Goal: Book appointment/travel/reservation

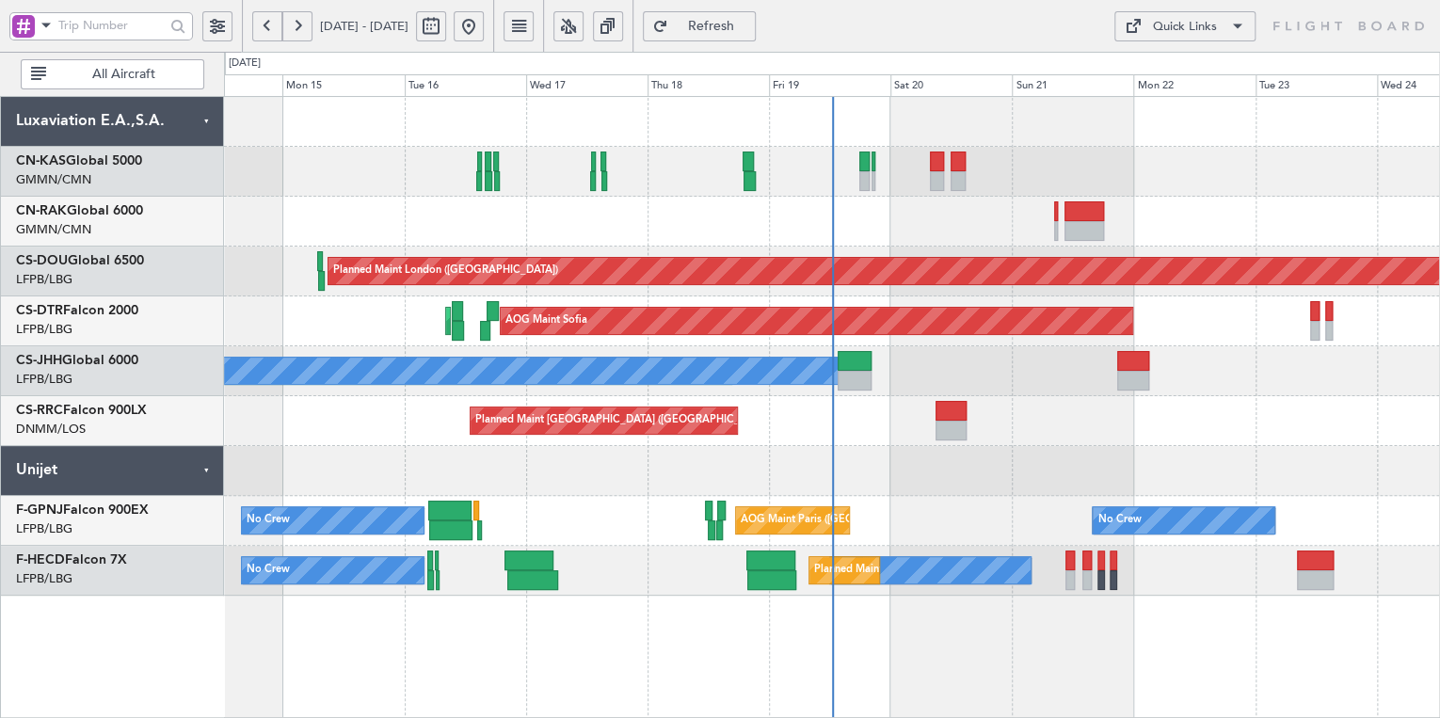
click at [446, 23] on button at bounding box center [431, 26] width 30 height 30
select select "9"
select select "2025"
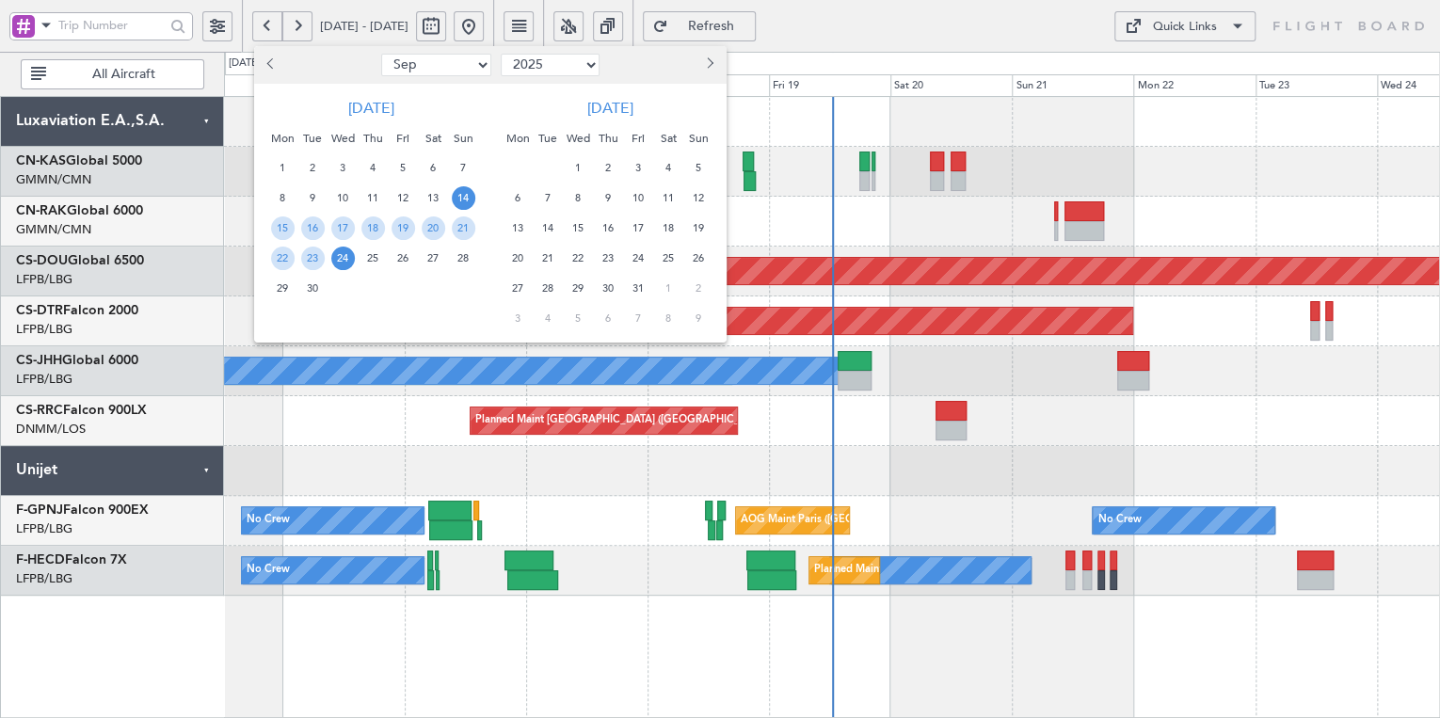
click at [474, 63] on select "Jan Feb Mar Apr May Jun [DATE] Aug Sep Oct Nov Dec" at bounding box center [436, 65] width 110 height 23
select select "1"
click at [381, 54] on select "Jan Feb Mar Apr May Jun [DATE] Aug Sep Oct Nov Dec" at bounding box center [436, 65] width 110 height 23
click at [401, 163] on span "3" at bounding box center [403, 168] width 24 height 24
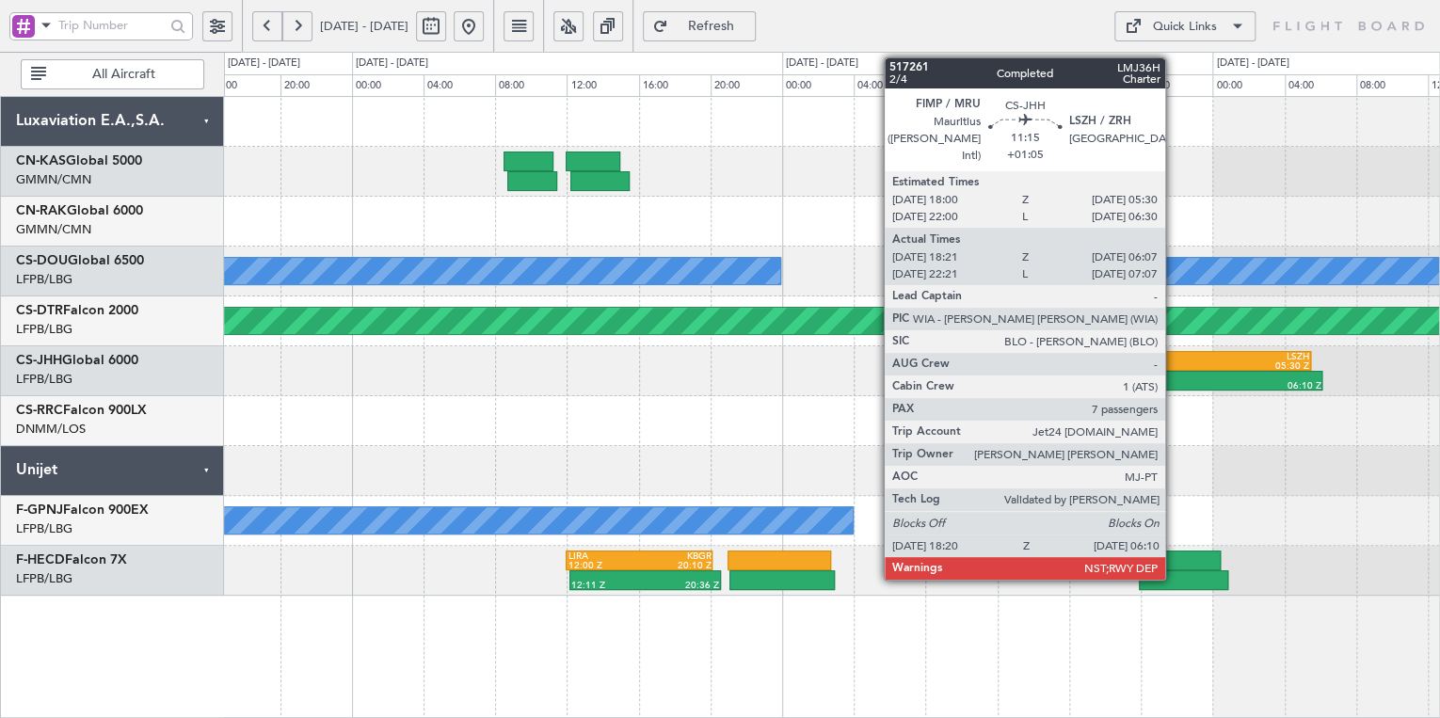
click at [896, 379] on div at bounding box center [1163, 376] width 104 height 9
